Goal: Find specific page/section: Find specific page/section

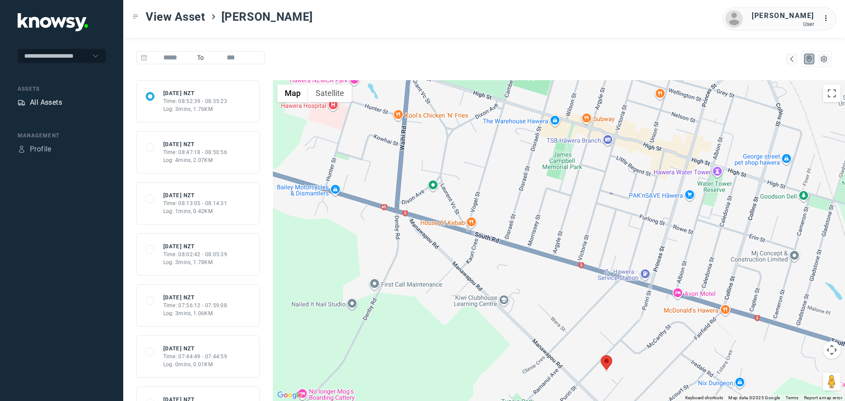
click at [52, 100] on div "All Assets" at bounding box center [46, 102] width 32 height 11
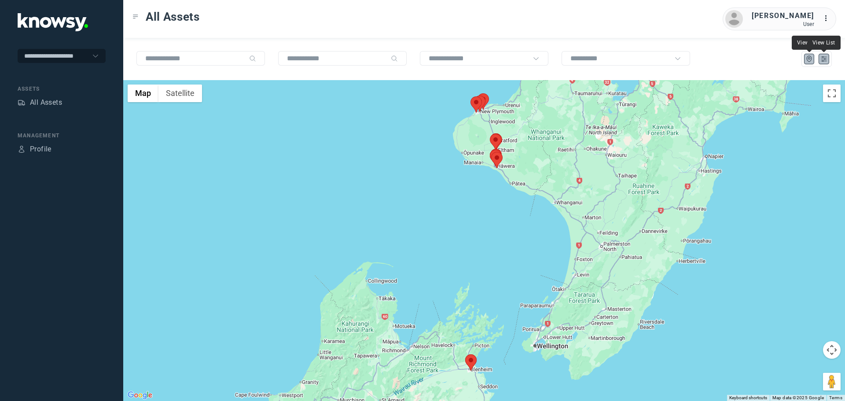
click at [828, 58] on icon "List" at bounding box center [824, 59] width 8 height 8
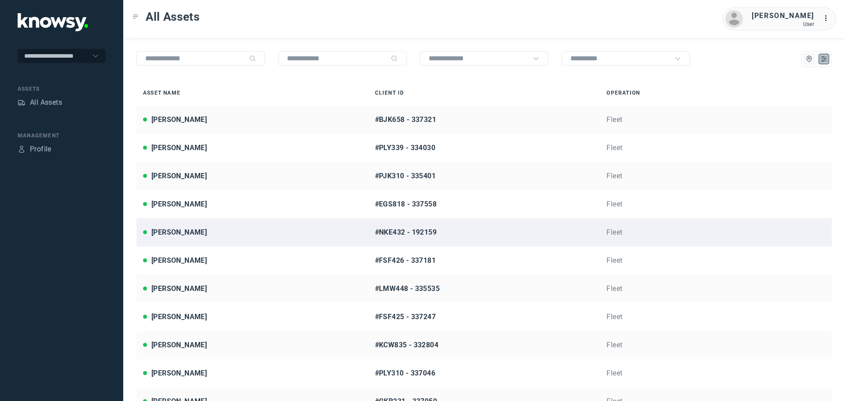
click at [194, 231] on div "[PERSON_NAME]" at bounding box center [252, 232] width 219 height 11
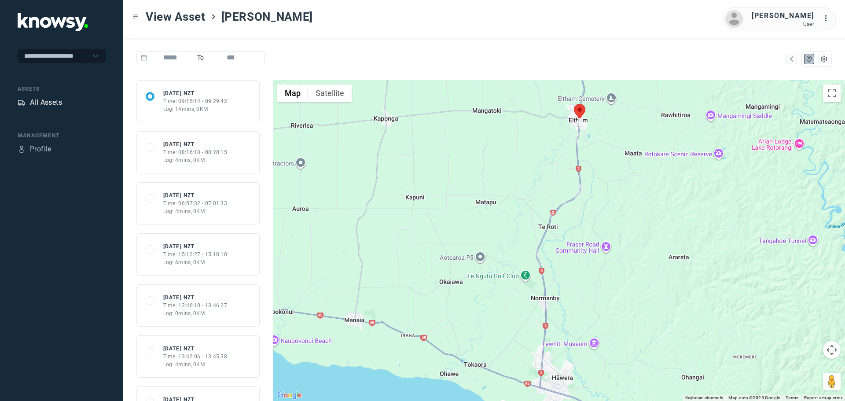
click at [58, 105] on div "All Assets" at bounding box center [46, 102] width 32 height 11
